Goal: Communication & Community: Answer question/provide support

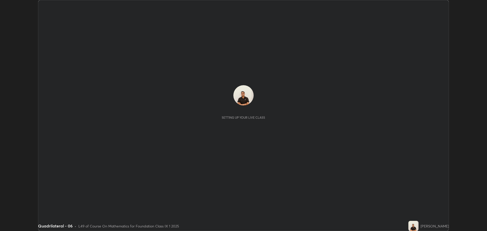
scroll to position [231, 486]
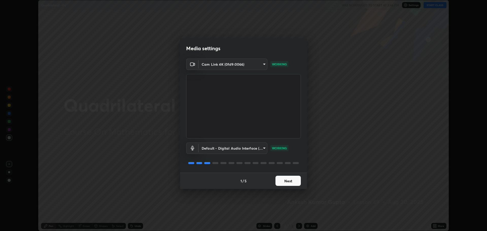
click at [283, 181] on button "Next" at bounding box center [287, 181] width 25 height 10
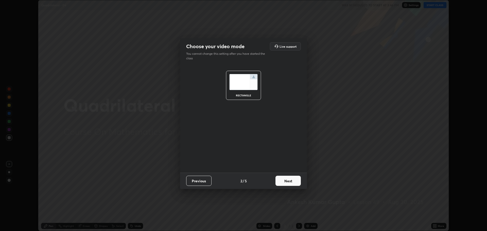
click at [284, 182] on button "Next" at bounding box center [287, 181] width 25 height 10
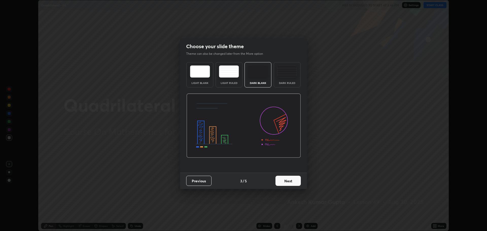
click at [283, 180] on button "Next" at bounding box center [287, 181] width 25 height 10
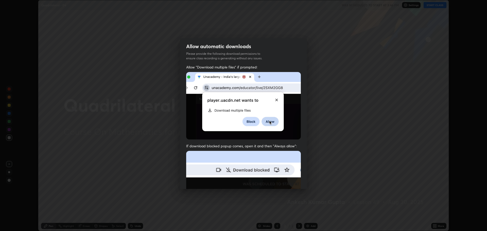
click at [283, 180] on img at bounding box center [243, 206] width 115 height 111
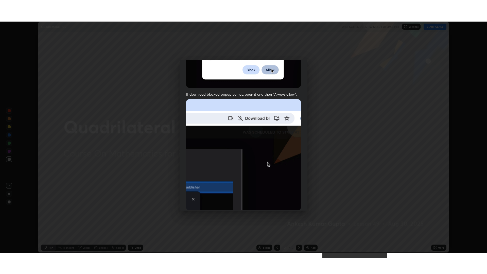
scroll to position [103, 0]
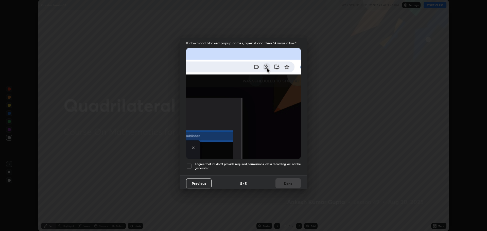
click at [190, 163] on div at bounding box center [189, 166] width 6 height 6
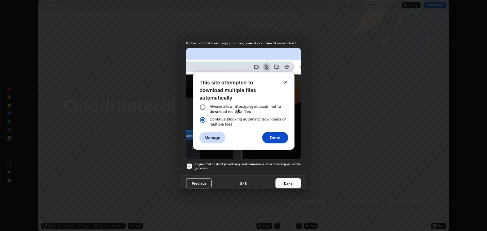
click at [280, 180] on button "Done" at bounding box center [287, 183] width 25 height 10
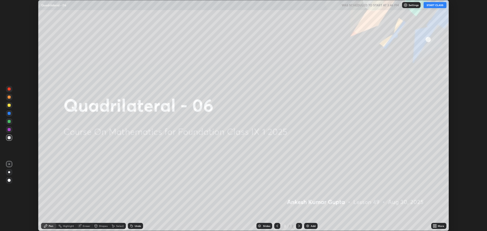
click at [430, 6] on button "START CLASS" at bounding box center [434, 5] width 23 height 6
click at [435, 227] on icon at bounding box center [434, 226] width 4 height 4
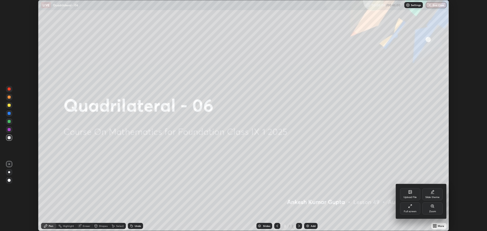
click at [407, 210] on div "Full screen" at bounding box center [409, 211] width 13 height 3
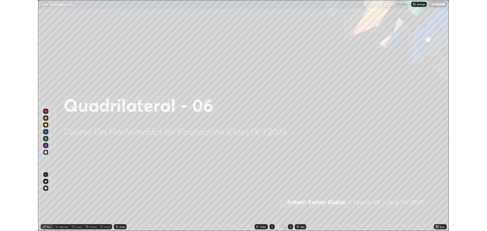
scroll to position [274, 487]
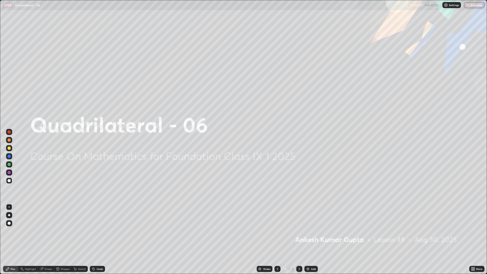
click at [306, 231] on img at bounding box center [308, 269] width 4 height 4
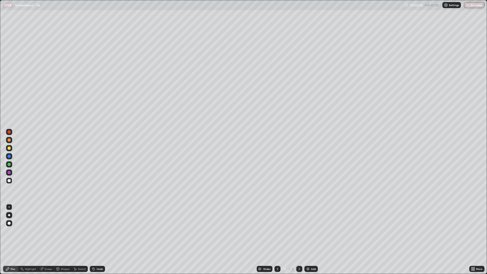
click at [47, 231] on div "Eraser" at bounding box center [49, 268] width 8 height 3
click at [14, 231] on div "Pen" at bounding box center [10, 269] width 15 height 6
click at [299, 231] on icon at bounding box center [299, 269] width 4 height 4
click at [298, 231] on div at bounding box center [299, 269] width 6 height 10
click at [308, 231] on img at bounding box center [308, 269] width 4 height 4
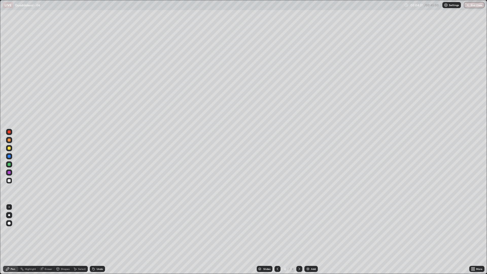
click at [275, 231] on div at bounding box center [277, 269] width 6 height 10
click at [299, 231] on icon at bounding box center [299, 269] width 4 height 4
click at [46, 231] on div "Eraser" at bounding box center [46, 269] width 16 height 6
click at [274, 231] on div at bounding box center [277, 269] width 6 height 10
click at [15, 231] on div "Pen" at bounding box center [13, 268] width 5 height 3
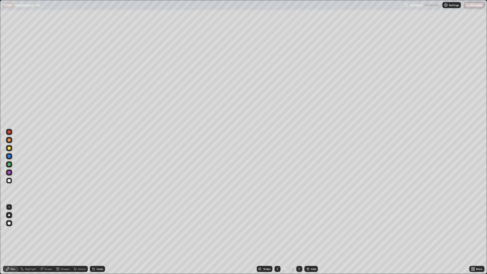
click at [299, 231] on icon at bounding box center [299, 269] width 4 height 4
click at [65, 231] on div "Shapes" at bounding box center [65, 268] width 9 height 3
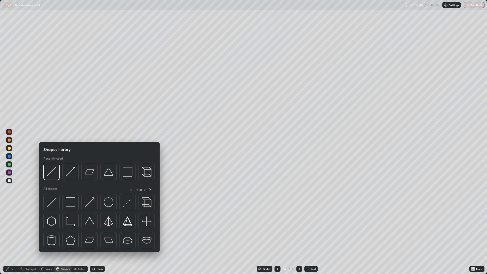
click at [13, 231] on div "Pen" at bounding box center [13, 268] width 5 height 3
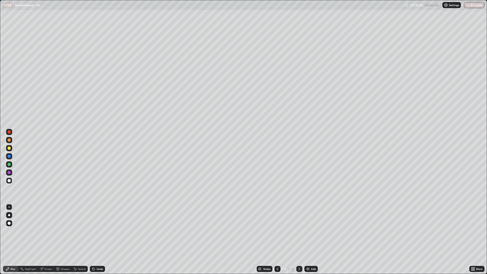
click at [60, 231] on div "Shapes" at bounding box center [62, 269] width 17 height 6
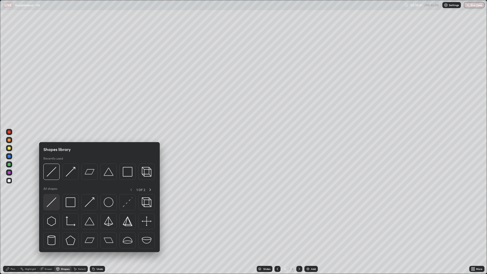
click at [51, 202] on img at bounding box center [52, 202] width 10 height 10
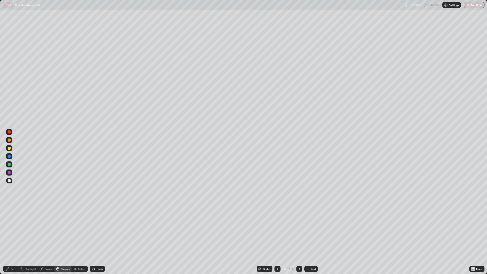
click at [12, 231] on div "Pen" at bounding box center [13, 268] width 5 height 3
click at [310, 231] on div "Add" at bounding box center [310, 269] width 13 height 6
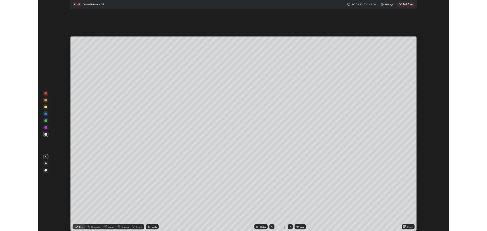
scroll to position [25110, 24855]
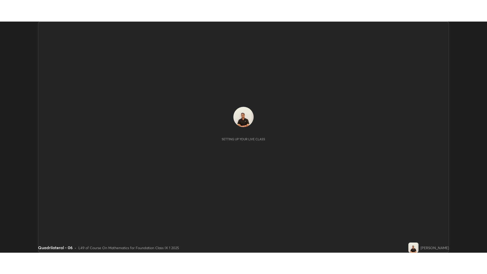
scroll to position [231, 487]
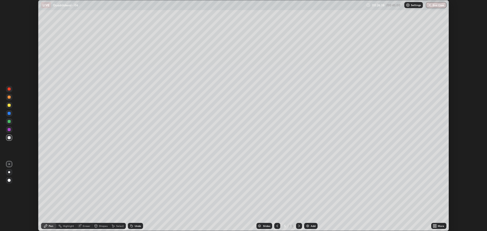
click at [434, 225] on icon at bounding box center [433, 224] width 1 height 1
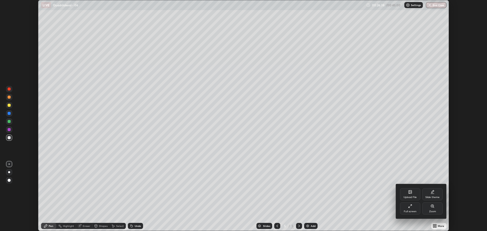
scroll to position [274, 487]
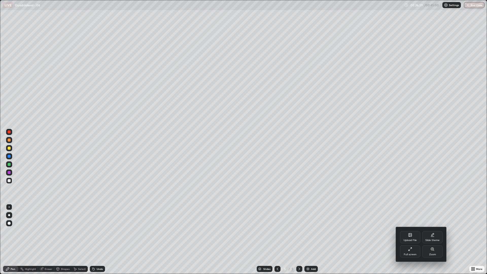
click at [406, 231] on div "Upload File" at bounding box center [409, 240] width 13 height 3
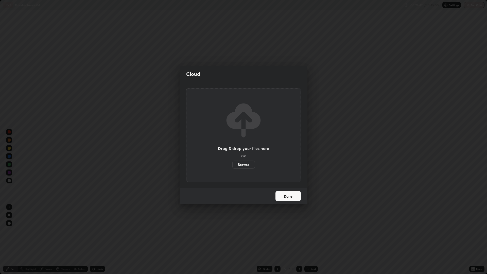
click at [352, 161] on div "Cloud Drag & drop your files here OR Browse Done" at bounding box center [243, 137] width 487 height 274
click at [290, 200] on button "Done" at bounding box center [287, 196] width 25 height 10
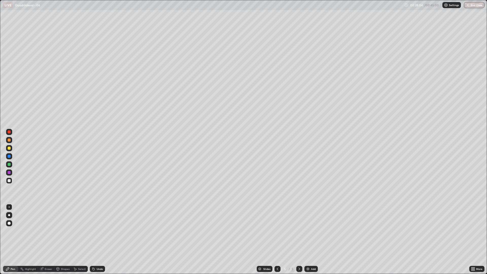
click at [66, 231] on div "Shapes" at bounding box center [65, 268] width 9 height 3
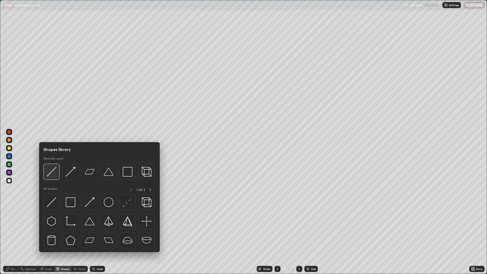
click at [53, 175] on img at bounding box center [52, 172] width 10 height 10
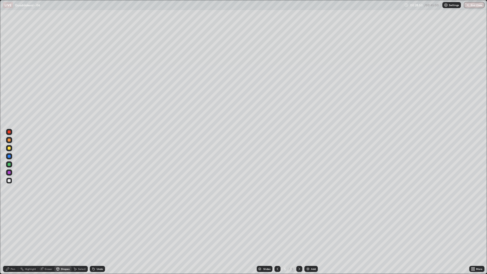
click at [11, 231] on div "Pen" at bounding box center [13, 268] width 5 height 3
click at [9, 148] on div at bounding box center [9, 147] width 3 height 3
click at [62, 231] on div "Shapes" at bounding box center [65, 268] width 9 height 3
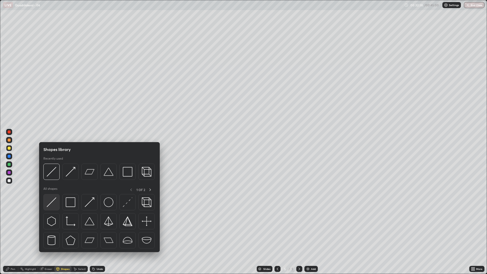
click at [50, 201] on img at bounding box center [52, 202] width 10 height 10
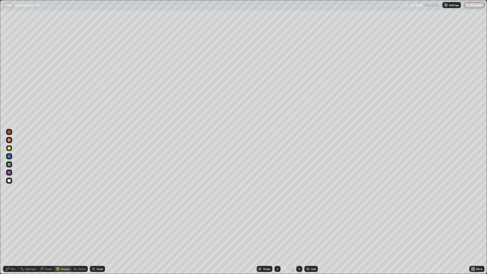
click at [10, 231] on div "Pen" at bounding box center [10, 269] width 15 height 6
click at [94, 231] on icon at bounding box center [93, 269] width 2 height 2
click at [99, 231] on div "Undo" at bounding box center [100, 268] width 6 height 3
click at [98, 231] on div "Undo" at bounding box center [100, 268] width 6 height 3
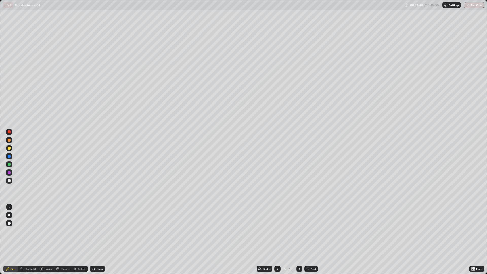
click at [98, 231] on div "Undo" at bounding box center [100, 268] width 6 height 3
click at [97, 231] on div "Undo" at bounding box center [100, 268] width 6 height 3
click at [98, 231] on div "Undo" at bounding box center [100, 268] width 6 height 3
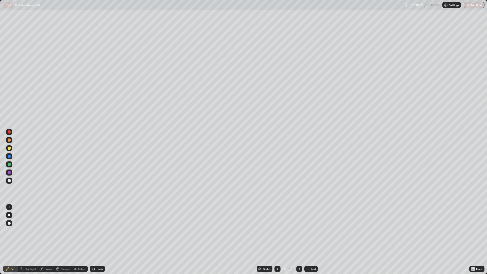
click at [98, 231] on div "Undo" at bounding box center [100, 268] width 6 height 3
click at [99, 231] on div "Undo" at bounding box center [100, 268] width 6 height 3
click at [98, 231] on div "Undo" at bounding box center [100, 268] width 6 height 3
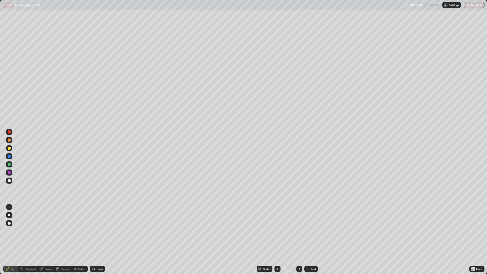
click at [98, 231] on div "Undo" at bounding box center [100, 268] width 6 height 3
click at [99, 231] on div "Undo" at bounding box center [100, 268] width 6 height 3
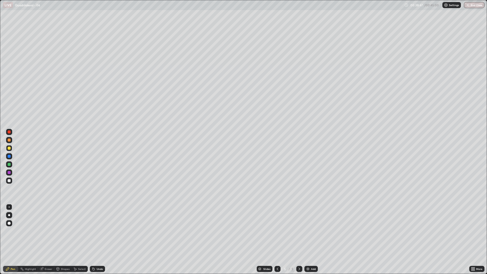
click at [97, 231] on div "Undo" at bounding box center [100, 268] width 6 height 3
click at [95, 231] on icon at bounding box center [93, 269] width 4 height 4
click at [95, 231] on div "Undo" at bounding box center [97, 269] width 15 height 6
click at [97, 231] on div "Undo" at bounding box center [100, 268] width 6 height 3
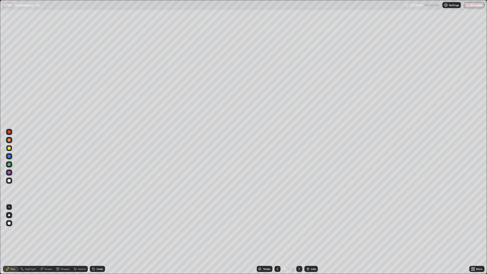
click at [97, 231] on div "Undo" at bounding box center [100, 268] width 6 height 3
click at [98, 231] on div "Undo" at bounding box center [100, 268] width 6 height 3
click at [98, 231] on div "Undo" at bounding box center [97, 269] width 15 height 6
click at [99, 231] on div "Undo" at bounding box center [97, 269] width 15 height 6
click at [100, 231] on div "Undo" at bounding box center [97, 269] width 15 height 6
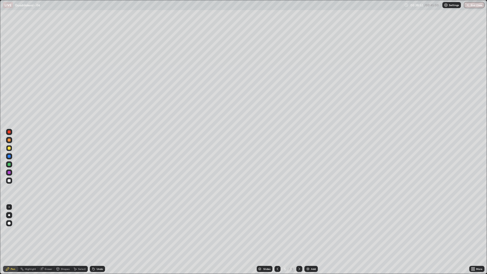
click at [100, 231] on div "Undo" at bounding box center [97, 269] width 15 height 6
click at [98, 231] on div "Undo" at bounding box center [100, 268] width 6 height 3
click at [99, 231] on div "Undo" at bounding box center [100, 268] width 6 height 3
click at [100, 231] on div "Undo" at bounding box center [97, 269] width 15 height 6
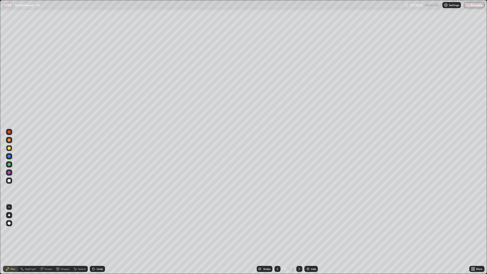
click at [101, 231] on div "Undo" at bounding box center [97, 269] width 15 height 6
click at [100, 231] on div "Undo" at bounding box center [100, 268] width 6 height 3
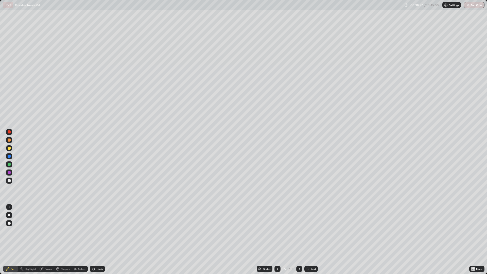
click at [100, 231] on div "Undo" at bounding box center [100, 268] width 6 height 3
click at [101, 231] on div "Undo" at bounding box center [100, 268] width 6 height 3
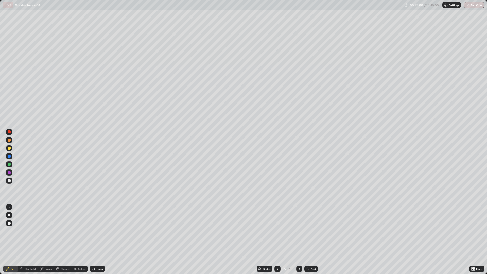
click at [102, 231] on div "Undo" at bounding box center [100, 268] width 6 height 3
click at [100, 231] on div "Undo" at bounding box center [97, 269] width 15 height 6
click at [98, 231] on div "Undo" at bounding box center [97, 269] width 15 height 6
click at [99, 231] on div "Undo" at bounding box center [100, 268] width 6 height 3
click at [97, 231] on div "Undo" at bounding box center [100, 268] width 6 height 3
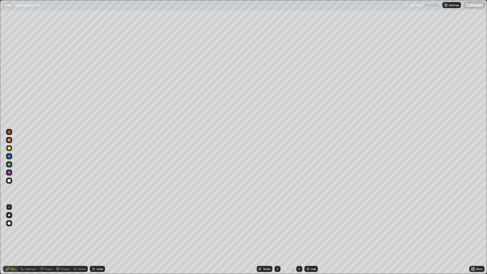
click at [98, 231] on div "Undo" at bounding box center [100, 268] width 6 height 3
click at [10, 231] on icon at bounding box center [8, 269] width 4 height 4
click at [43, 231] on icon at bounding box center [42, 269] width 4 height 4
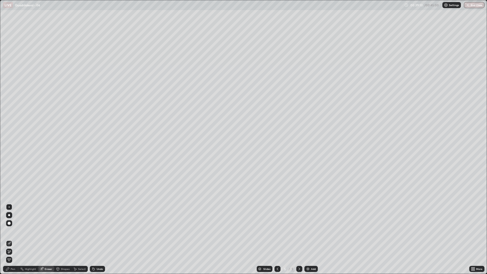
click at [14, 231] on div "Pen" at bounding box center [13, 268] width 5 height 3
click at [9, 157] on div at bounding box center [9, 156] width 3 height 3
click at [49, 231] on div "Eraser" at bounding box center [49, 268] width 8 height 3
click at [13, 231] on div "Pen" at bounding box center [13, 268] width 5 height 3
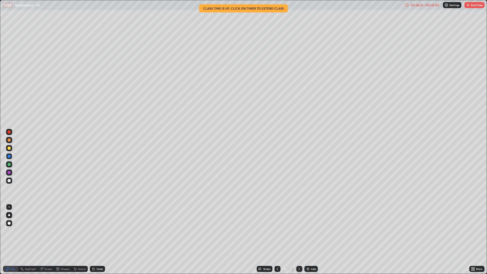
click at [473, 6] on button "End Class" at bounding box center [474, 5] width 20 height 6
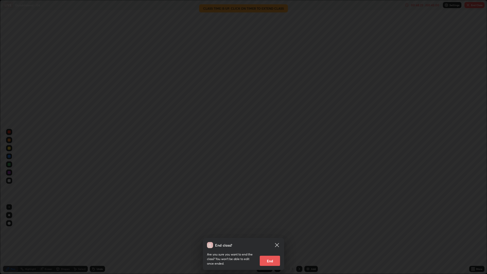
click at [271, 231] on button "End" at bounding box center [269, 260] width 20 height 10
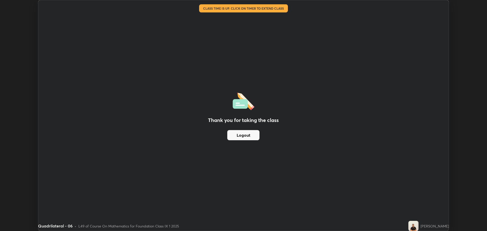
scroll to position [25110, 24855]
